Goal: Task Accomplishment & Management: Complete application form

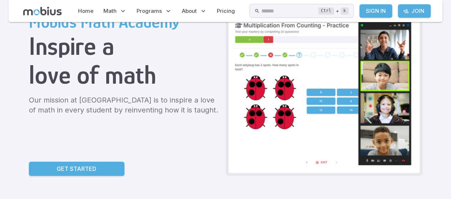
scroll to position [57, 0]
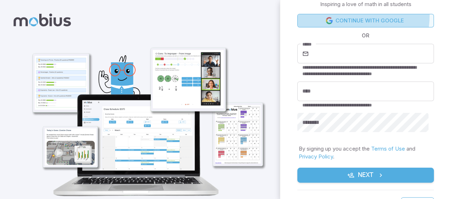
click at [338, 15] on link "Continue with Google" at bounding box center [365, 21] width 137 height 14
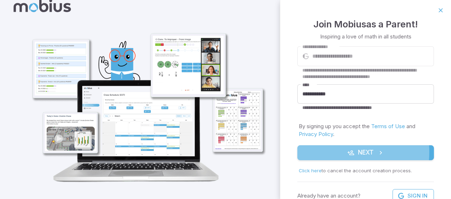
click at [324, 153] on button "Next" at bounding box center [365, 152] width 137 height 15
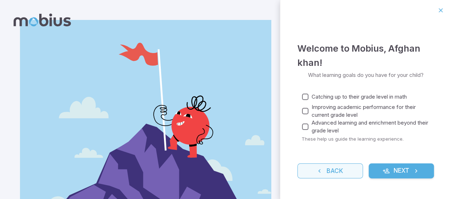
click at [346, 172] on button "Back" at bounding box center [330, 171] width 66 height 15
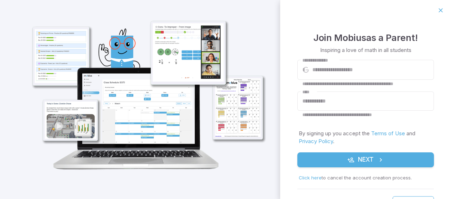
scroll to position [21, 0]
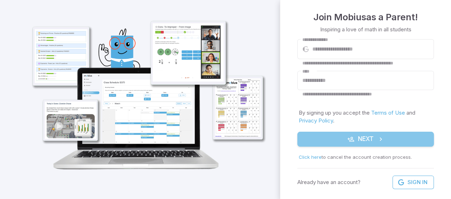
click at [412, 143] on button "Next" at bounding box center [365, 139] width 137 height 15
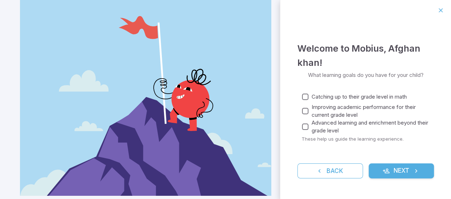
click at [313, 98] on span "Catching up to their grade level in math" at bounding box center [359, 97] width 95 height 8
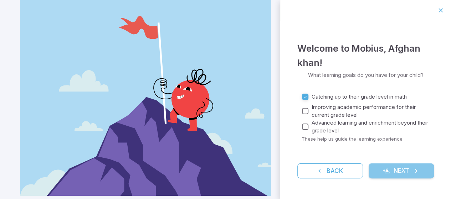
click at [389, 173] on icon "submit" at bounding box center [385, 171] width 7 height 7
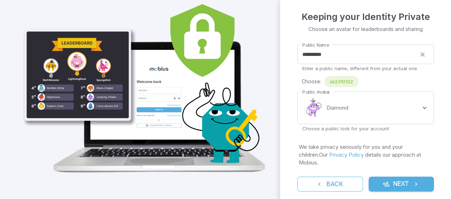
scroll to position [20, 0]
click at [421, 183] on button "Next" at bounding box center [402, 183] width 66 height 15
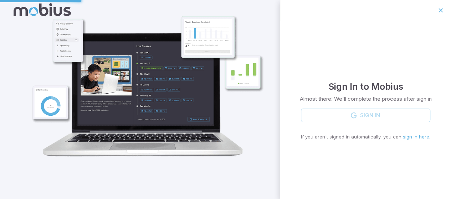
scroll to position [10, 0]
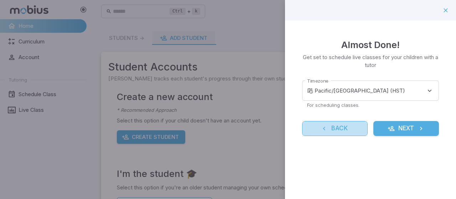
click at [356, 129] on button "Back" at bounding box center [335, 128] width 66 height 15
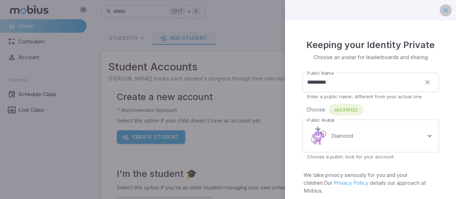
click at [442, 11] on icon "button" at bounding box center [445, 10] width 7 height 7
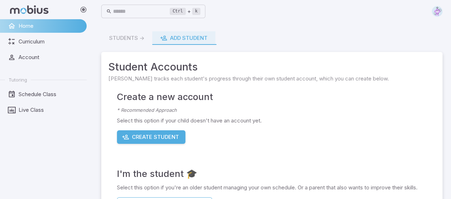
click at [135, 41] on div "Students -> Add Student" at bounding box center [271, 38] width 341 height 14
click at [134, 40] on div "Students -> Add Student" at bounding box center [271, 38] width 341 height 14
click at [141, 31] on main "Students -> Add Student Student Accounts Mobius tracks each student's progress …" at bounding box center [272, 152] width 358 height 259
click at [137, 42] on div "Students -> Add Student" at bounding box center [271, 38] width 341 height 14
click at [43, 36] on link "Curriculum" at bounding box center [43, 42] width 87 height 14
